Goal: Task Accomplishment & Management: Manage account settings

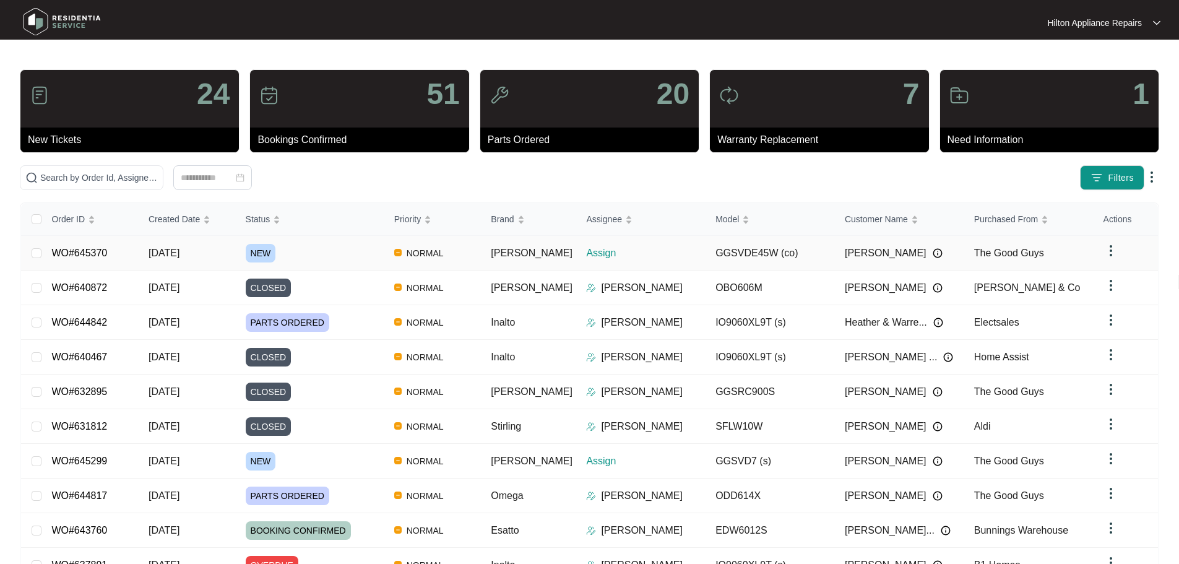
click at [361, 249] on div "Order ID Created Date Status Priority Brand Assignee Model Customer Name Purcha…" at bounding box center [589, 407] width 1137 height 409
click at [179, 249] on span "[DATE]" at bounding box center [164, 253] width 31 height 11
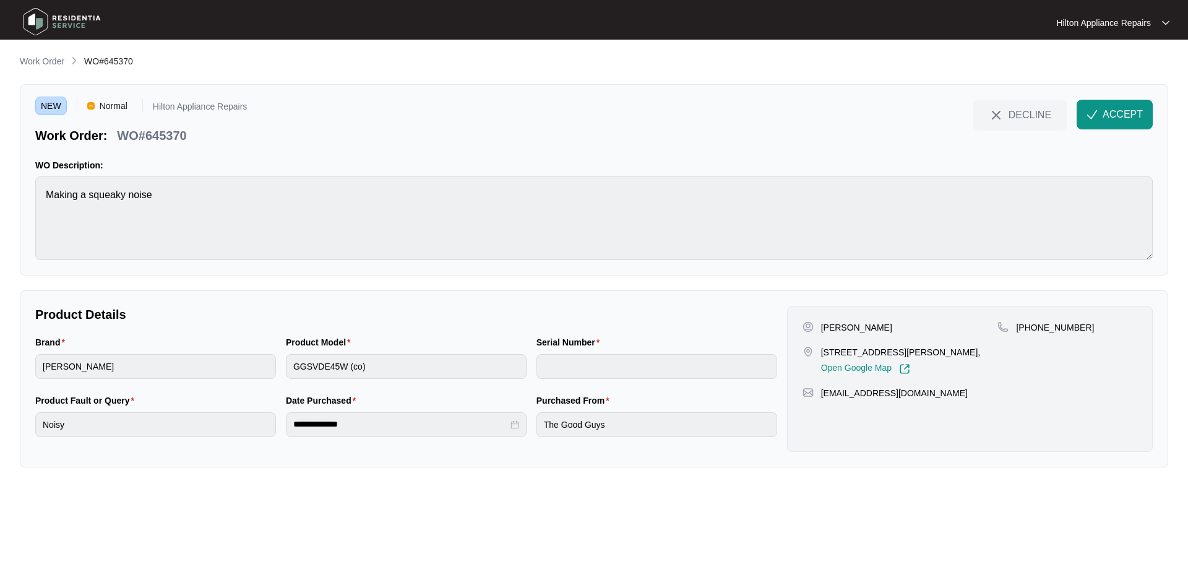
click at [0, 183] on main "**********" at bounding box center [594, 282] width 1188 height 564
click at [1120, 113] on span "ACCEPT" at bounding box center [1123, 114] width 40 height 15
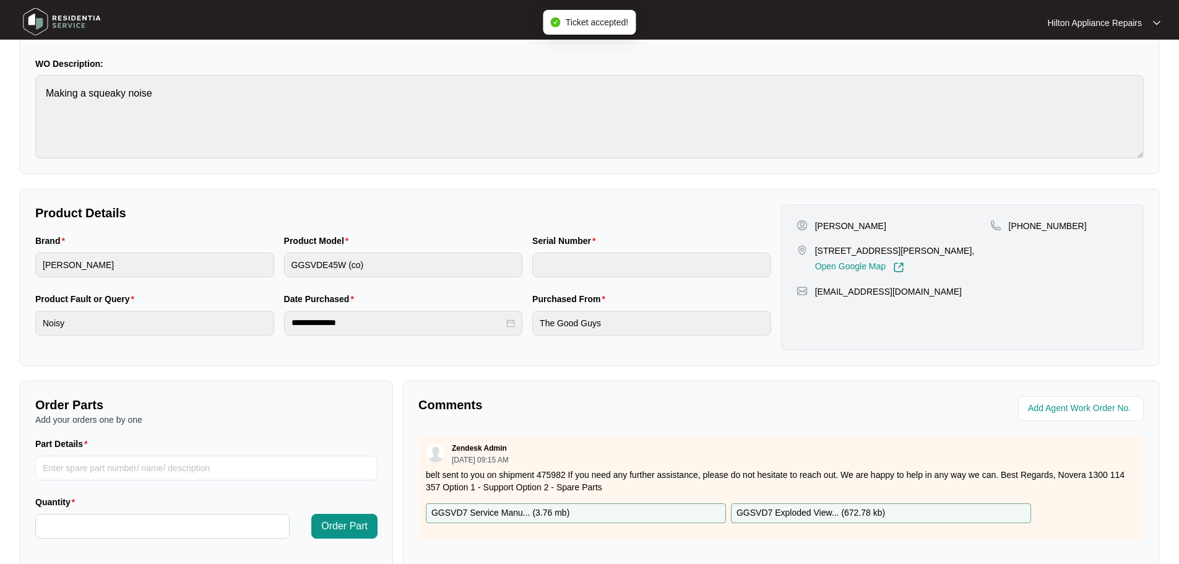
scroll to position [257, 0]
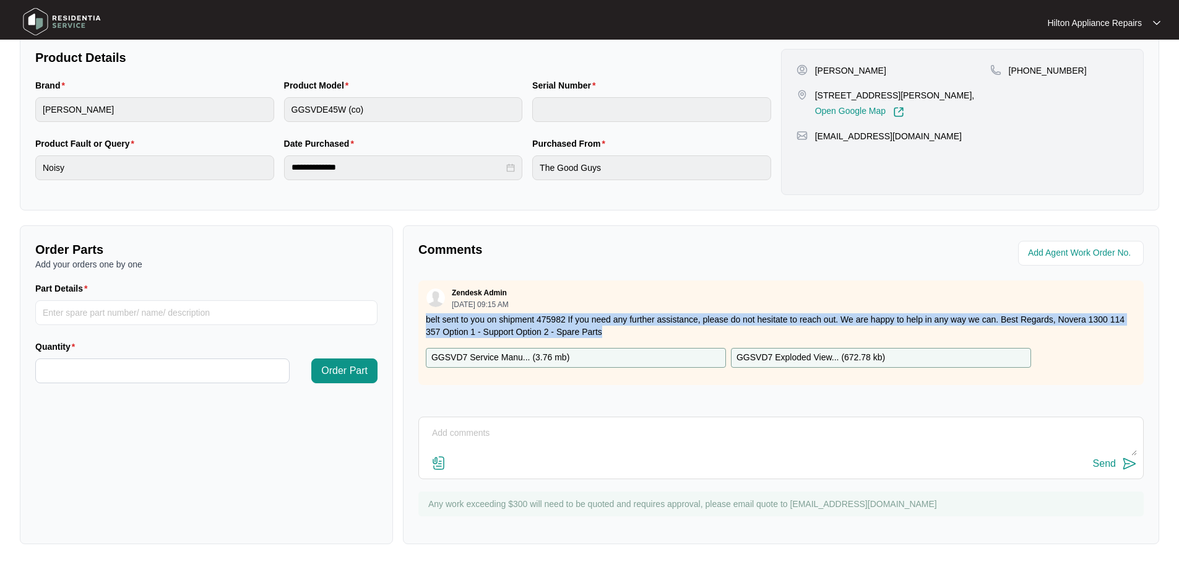
drag, startPoint x: 608, startPoint y: 332, endPoint x: 402, endPoint y: 322, distance: 206.3
click at [403, 322] on div "Comments Zendesk Admin [DATE] 09:15 AM belt sent to you on shipment 475982 If y…" at bounding box center [781, 384] width 756 height 319
copy p "belt sent to you on shipment 475982 If you need any further assistance, please …"
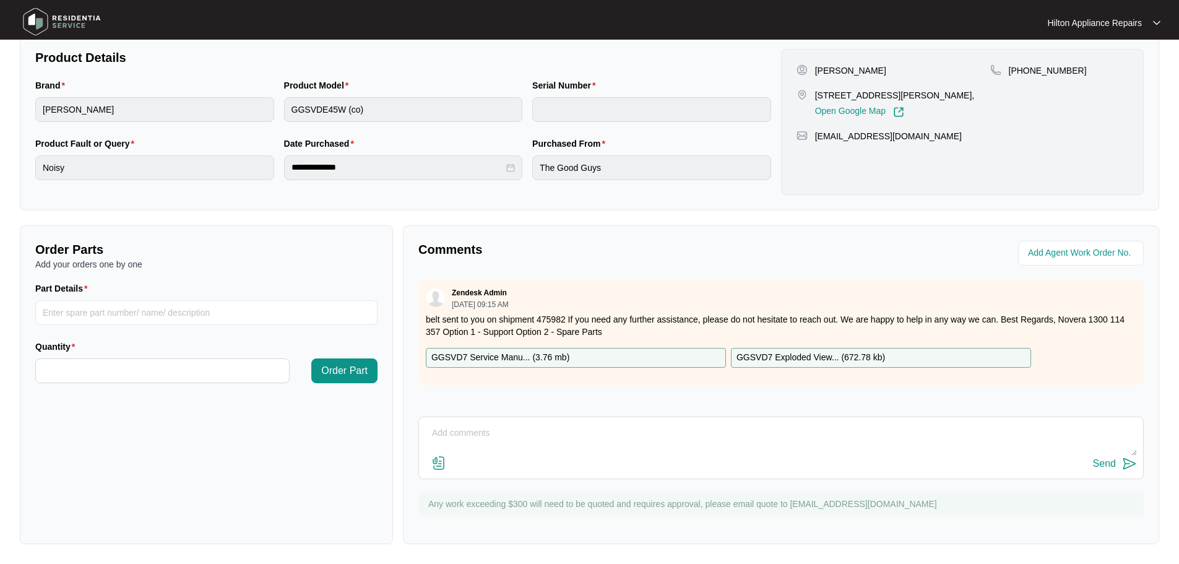
click at [503, 355] on p "GGSVD7 Service Manu... ( 3.76 mb )" at bounding box center [500, 358] width 138 height 14
click at [772, 359] on p "GGSVD7 Exploded View... ( 672.78 kb )" at bounding box center [810, 358] width 149 height 14
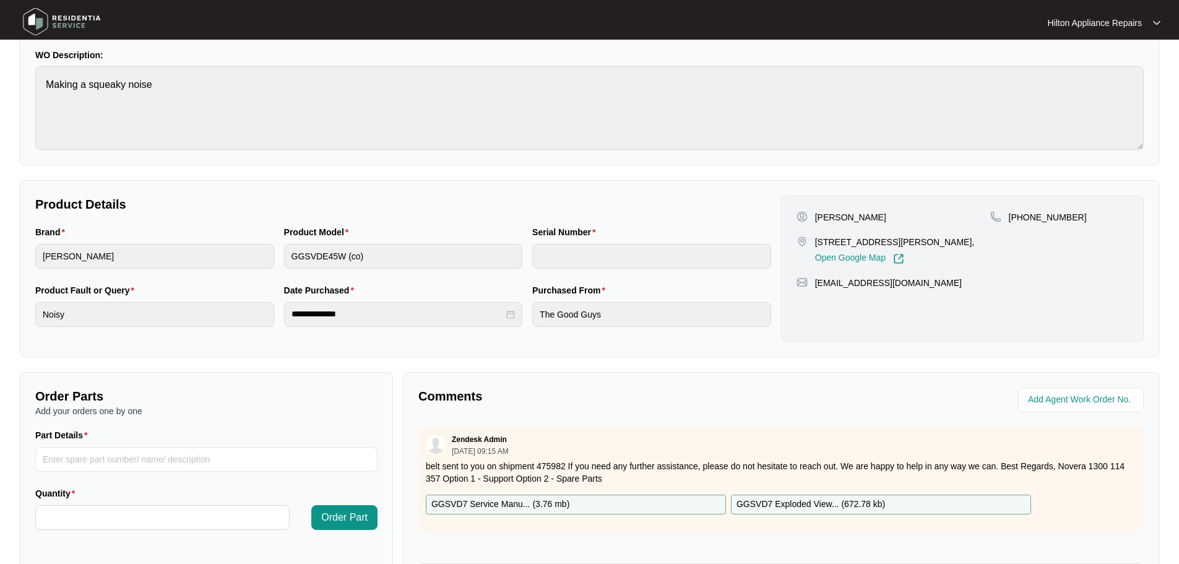
scroll to position [0, 0]
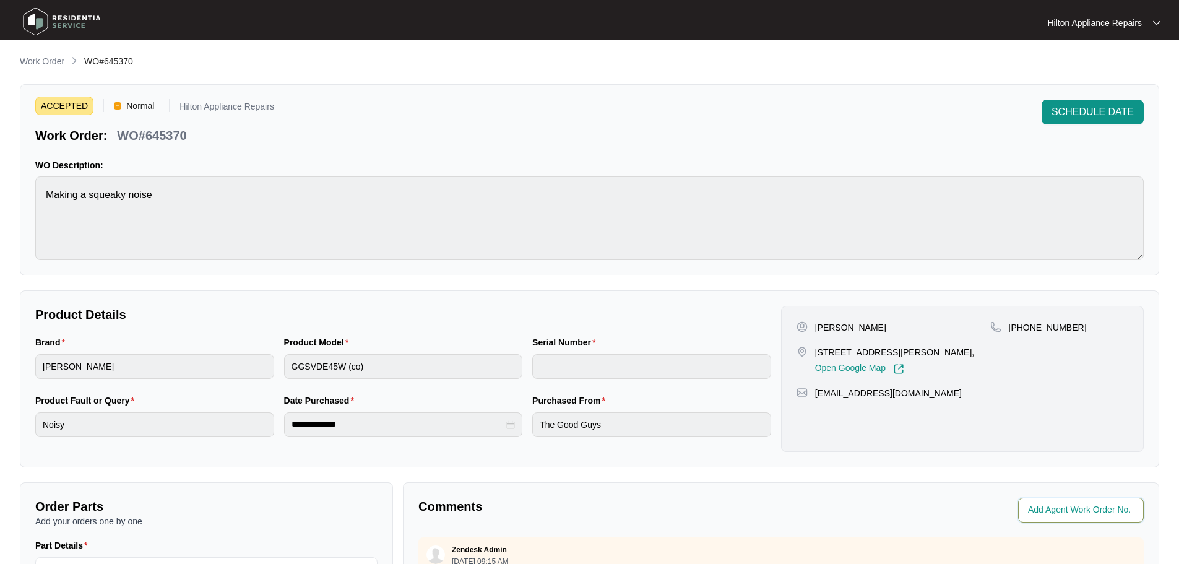
click at [1066, 508] on input "string" at bounding box center [1082, 510] width 108 height 15
type input "42485"
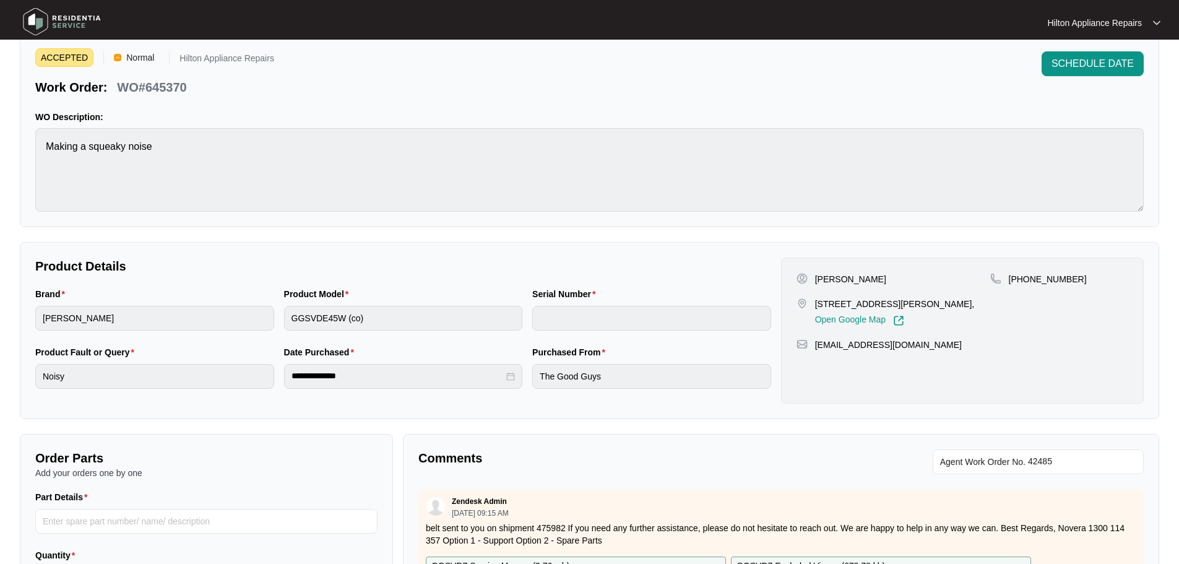
scroll to position [62, 0]
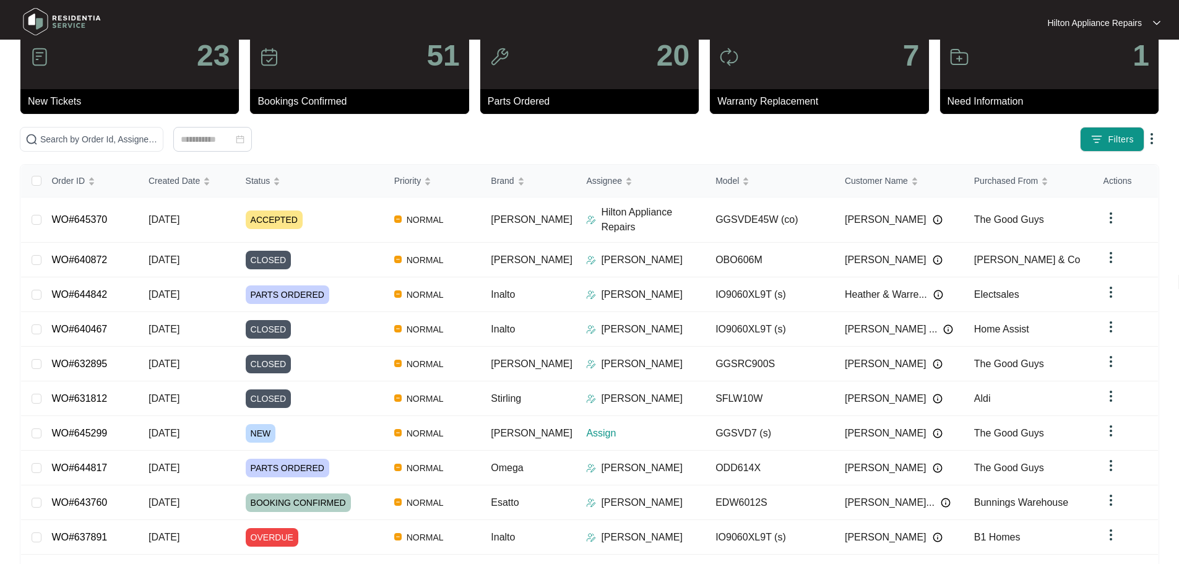
scroll to position [72, 0]
